Goal: Book appointment/travel/reservation

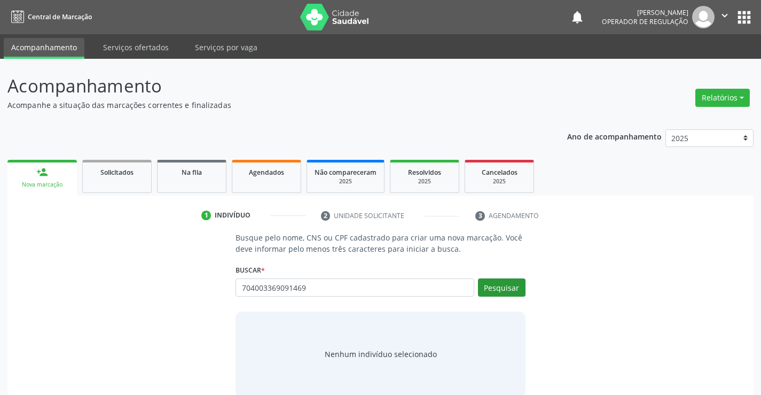
type input "704003369091469"
click at [510, 290] on button "Pesquisar" at bounding box center [502, 287] width 48 height 18
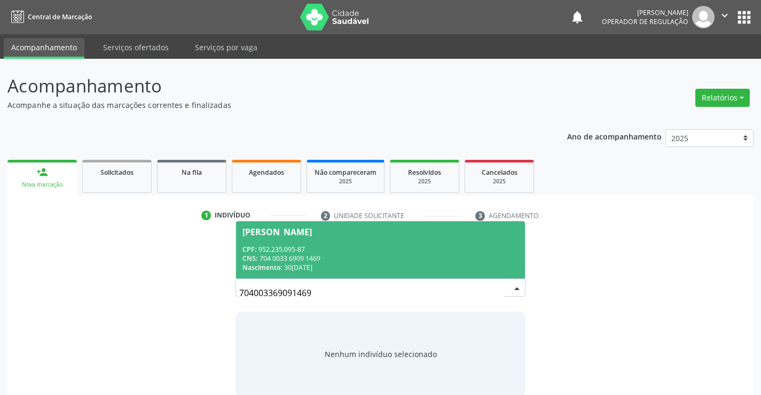
click at [293, 241] on span "[PERSON_NAME] CPF: 952.235.095-87 CNS: 704 0033 6909 1469 Nascimento: 30[DATE]" at bounding box center [380, 249] width 288 height 57
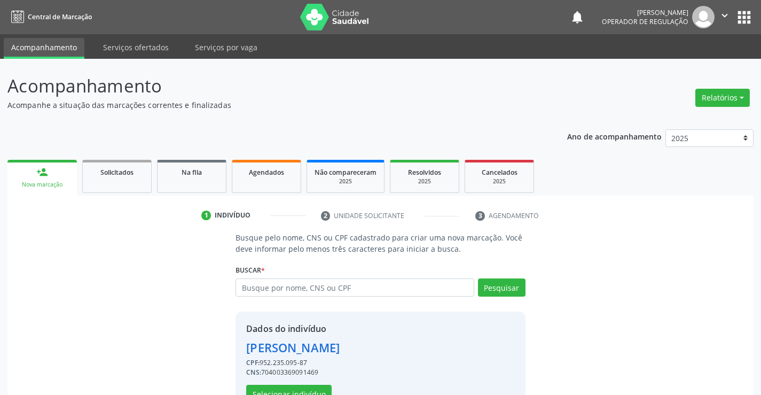
scroll to position [34, 0]
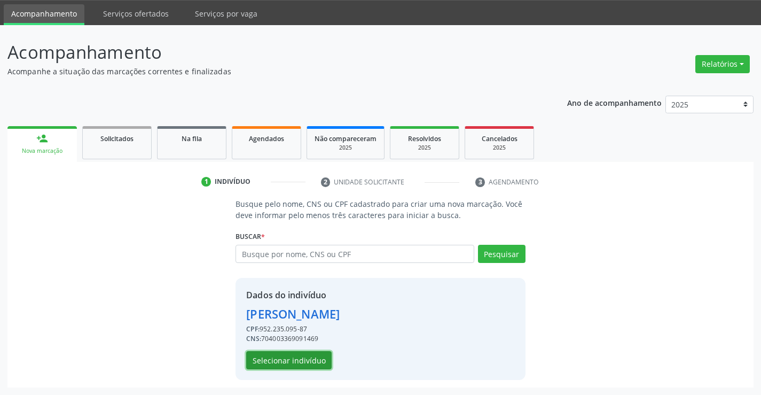
click at [271, 358] on button "Selecionar indivíduo" at bounding box center [288, 360] width 85 height 18
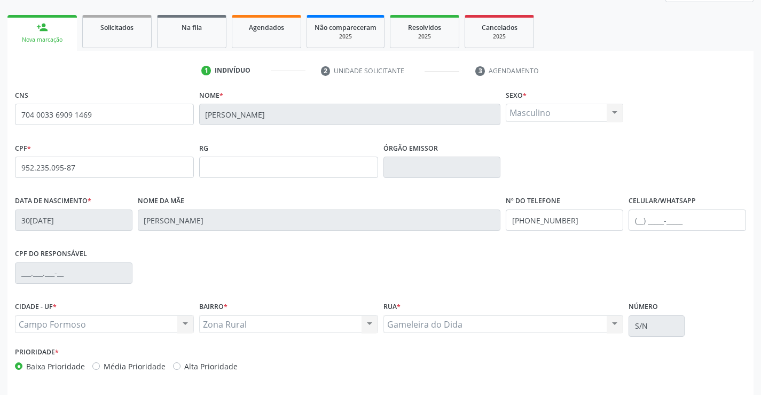
scroll to position [145, 0]
click at [640, 225] on input "text" at bounding box center [688, 219] width 118 height 21
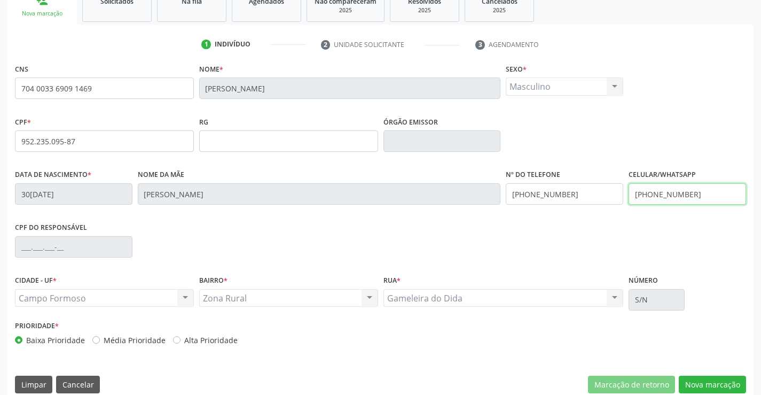
scroll to position [184, 0]
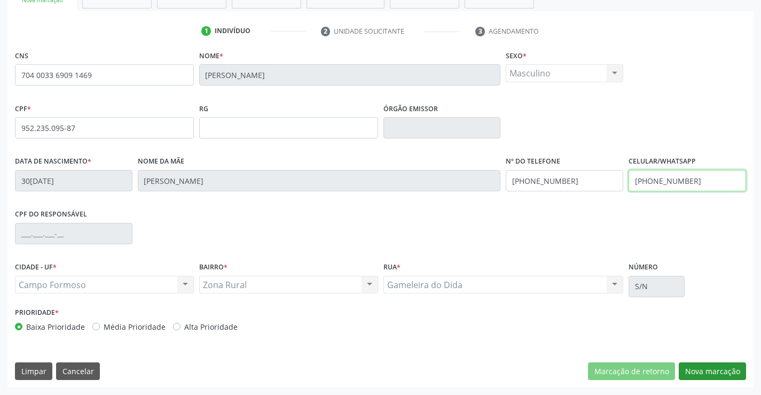
type input "[PHONE_NUMBER]"
click at [708, 373] on button "Nova marcação" at bounding box center [712, 371] width 67 height 18
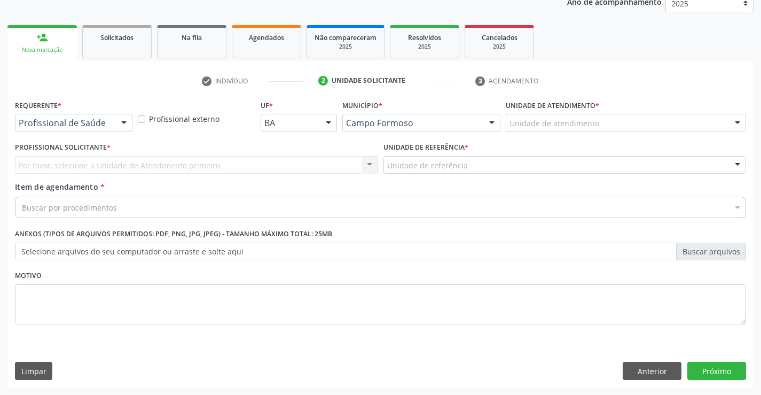
scroll to position [135, 0]
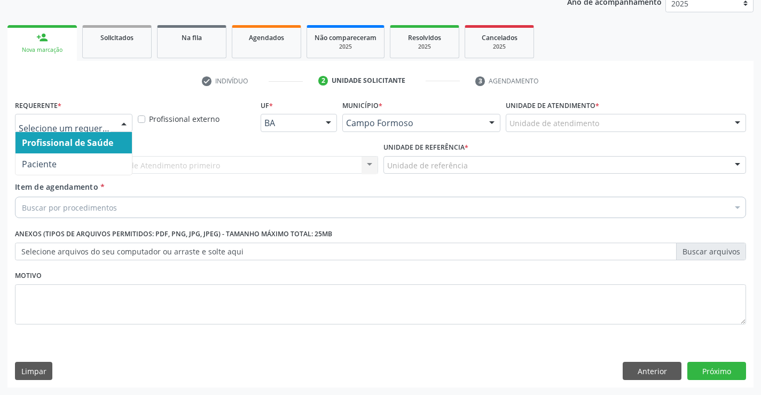
click at [121, 121] on div at bounding box center [124, 123] width 16 height 18
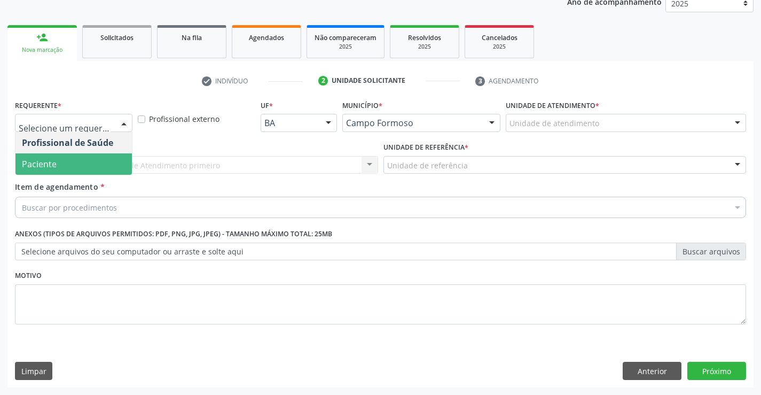
click at [46, 162] on span "Paciente" at bounding box center [39, 164] width 35 height 12
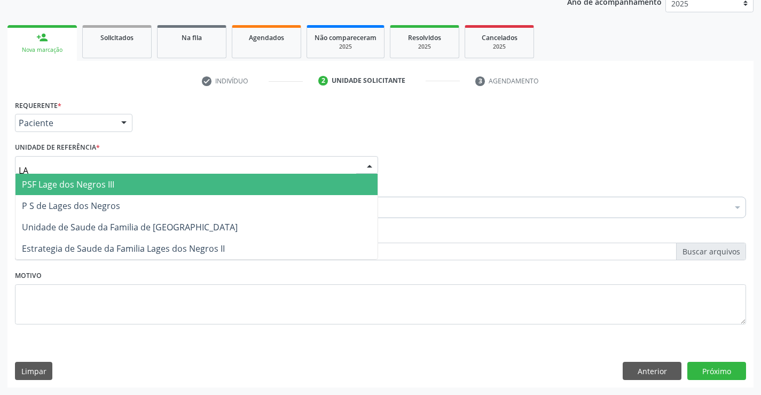
type input "LAG"
click at [52, 187] on span "PSF Lage dos Negros III" at bounding box center [68, 184] width 92 height 12
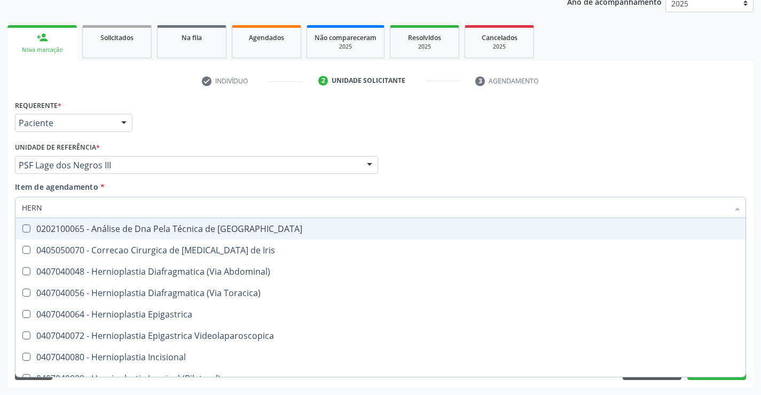
type input "HERNI"
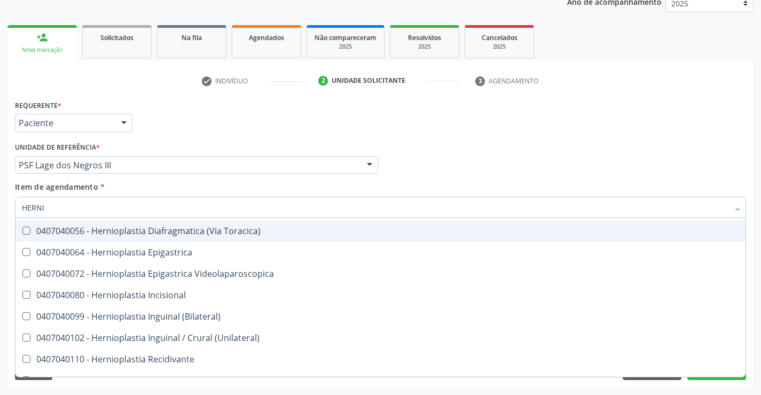
scroll to position [47, 0]
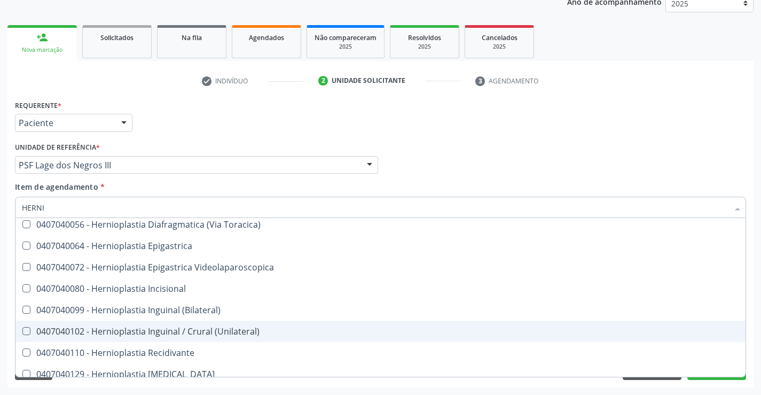
click at [197, 331] on div "0407040102 - Hernioplastia Inguinal / Crural (Unilateral)" at bounding box center [380, 331] width 717 height 9
checkbox \(Unilateral\) "true"
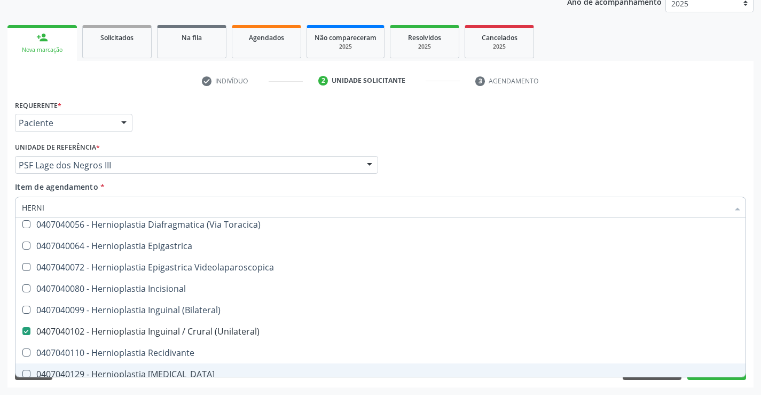
click at [706, 377] on div "Desfazer seleção 0405050070 - Correcao Cirurgica de [MEDICAL_DATA] de Iris 0407…" at bounding box center [380, 297] width 731 height 159
click at [708, 379] on button "Próximo" at bounding box center [717, 371] width 59 height 18
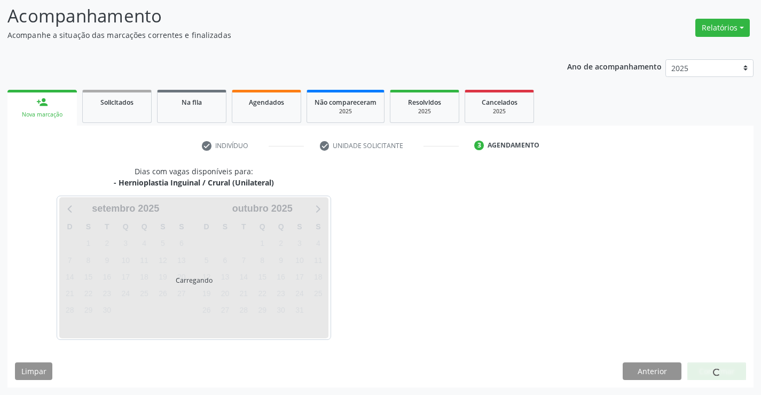
scroll to position [0, 0]
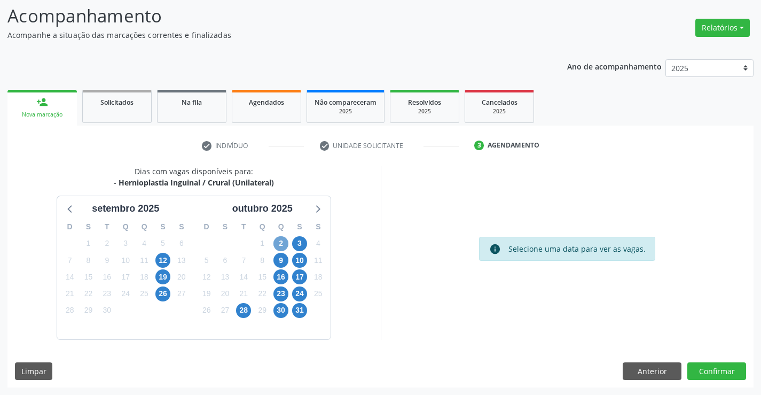
click at [280, 243] on span "2" at bounding box center [281, 243] width 15 height 15
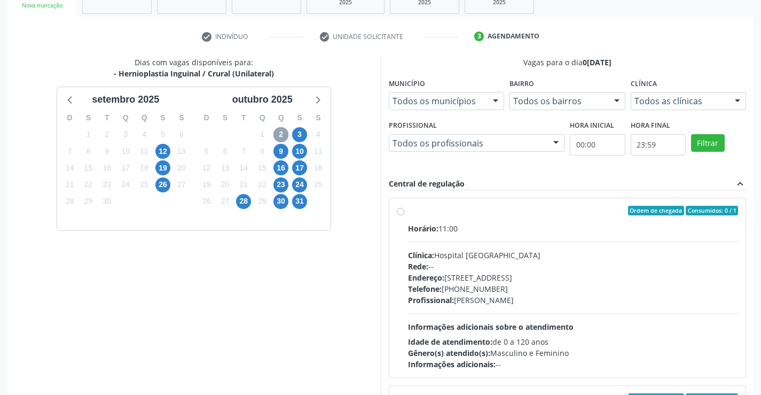
scroll to position [180, 0]
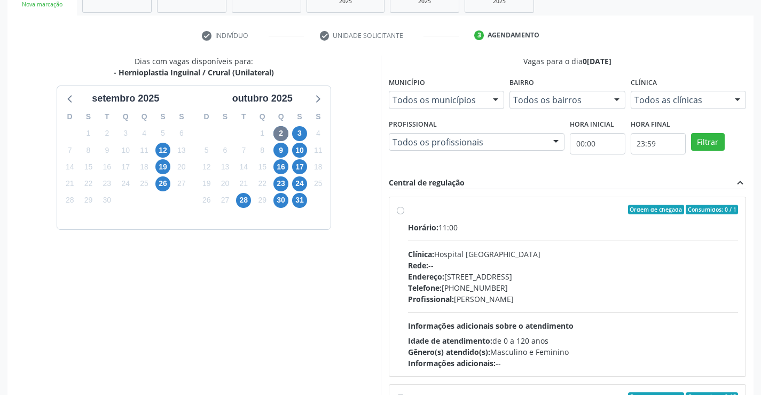
click at [443, 258] on div "Clínica: Hospital [GEOGRAPHIC_DATA]" at bounding box center [573, 253] width 331 height 11
click at [404, 214] on input "Ordem de chegada Consumidos: 0 / 1 Horário: 11:00 Clínica: Hospital [GEOGRAPHIC…" at bounding box center [400, 210] width 7 height 10
radio input "true"
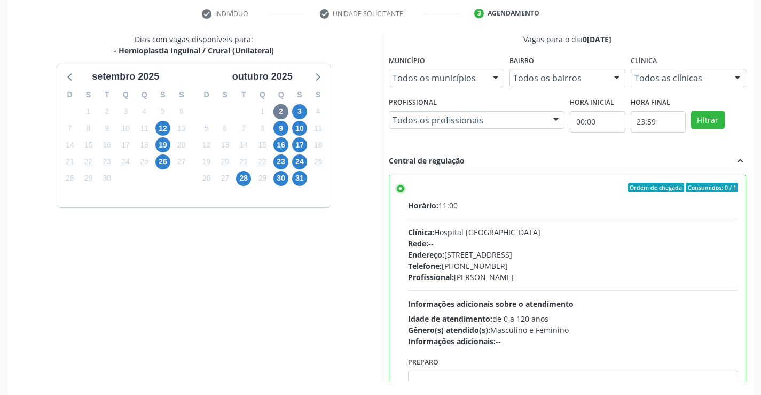
scroll to position [244, 0]
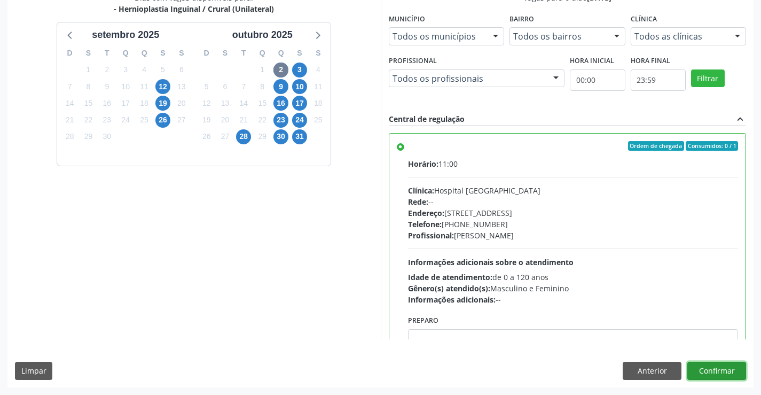
click at [714, 365] on button "Confirmar" at bounding box center [717, 371] width 59 height 18
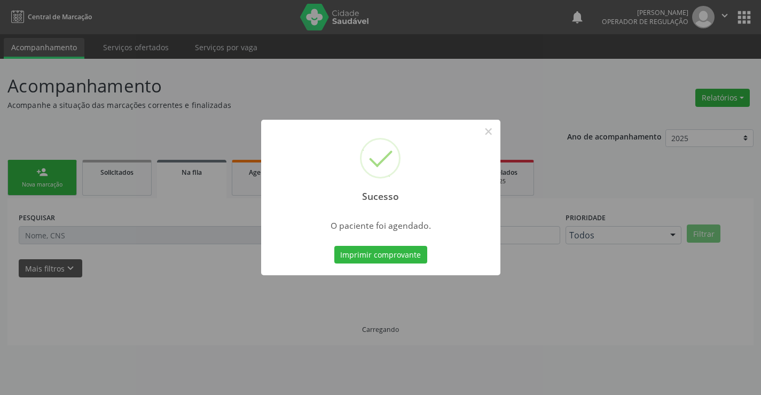
scroll to position [0, 0]
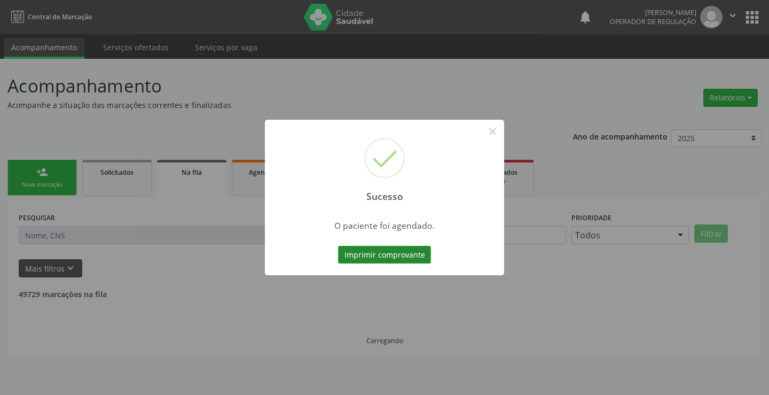
click at [373, 252] on button "Imprimir comprovante" at bounding box center [384, 255] width 93 height 18
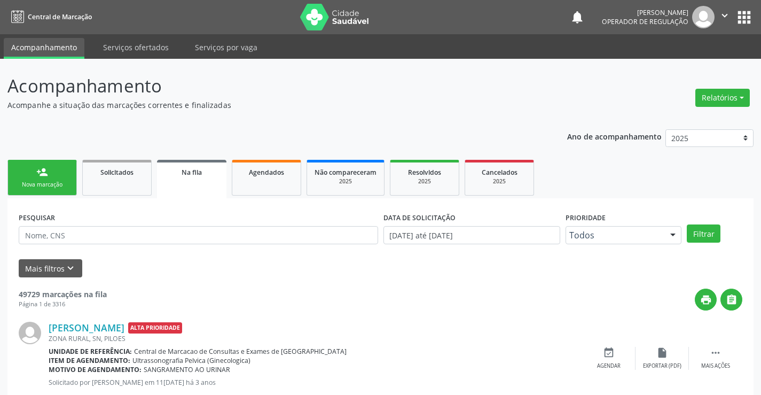
click at [63, 185] on div "Nova marcação" at bounding box center [41, 185] width 53 height 8
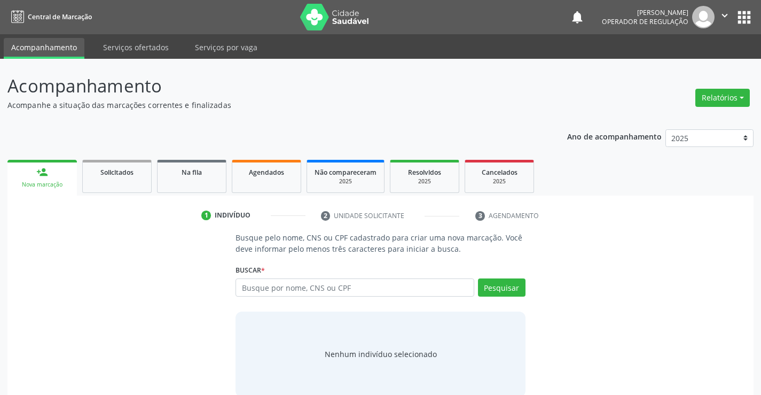
click at [720, 13] on icon "" at bounding box center [725, 16] width 12 height 12
click at [684, 65] on link "Sair" at bounding box center [698, 65] width 74 height 15
